Goal: Find specific page/section: Find specific page/section

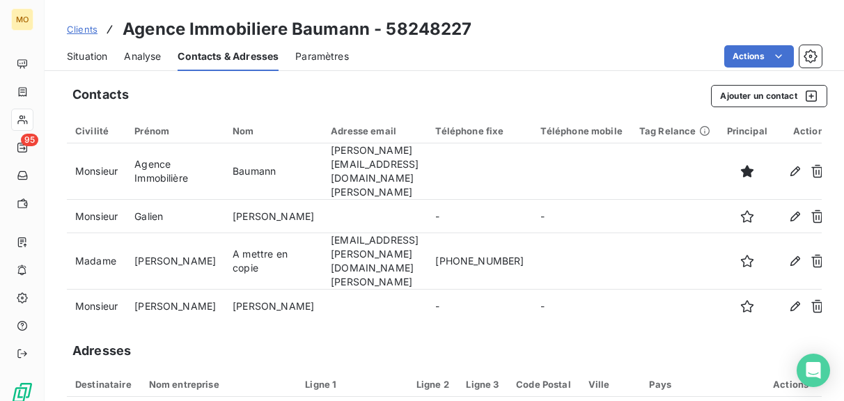
click at [88, 34] on span "Clients" at bounding box center [82, 29] width 31 height 11
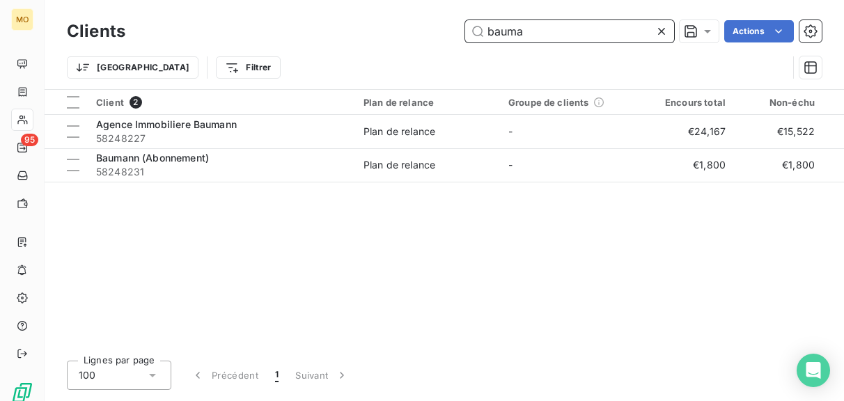
click at [582, 29] on input "bauma" at bounding box center [569, 31] width 209 height 22
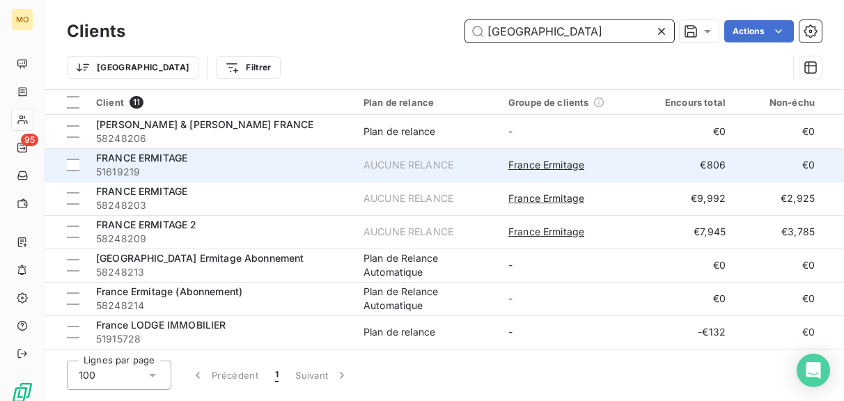
type input "[GEOGRAPHIC_DATA]"
click at [214, 173] on span "51619219" at bounding box center [221, 172] width 251 height 14
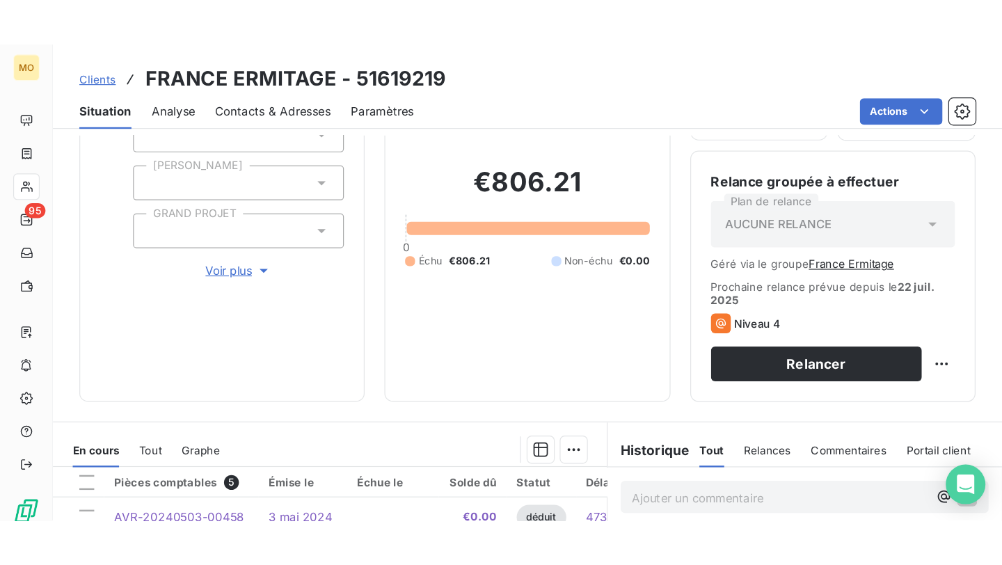
scroll to position [86, 0]
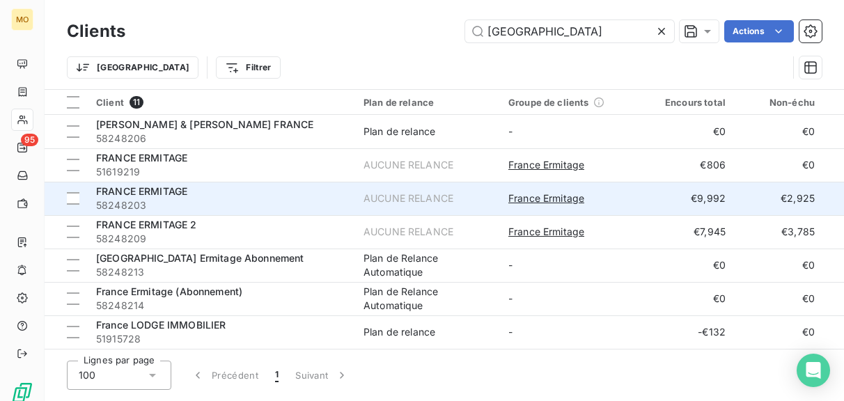
click at [219, 193] on div "FRANCE ERMITAGE" at bounding box center [221, 191] width 251 height 14
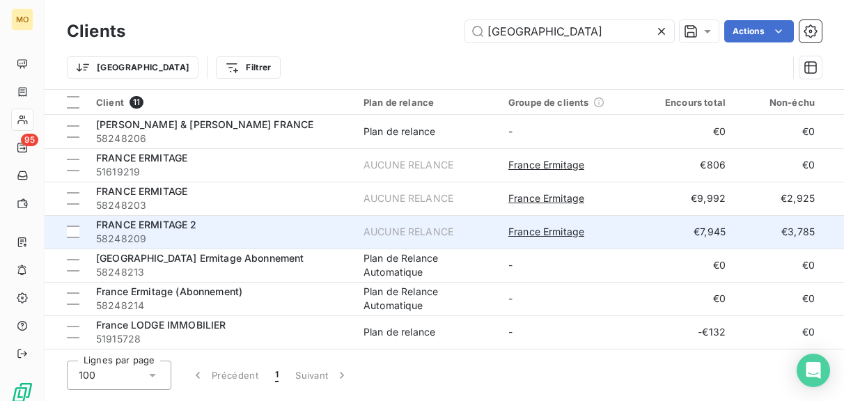
click at [235, 229] on div "FRANCE ERMITAGE 2" at bounding box center [221, 225] width 251 height 14
